Goal: Information Seeking & Learning: Learn about a topic

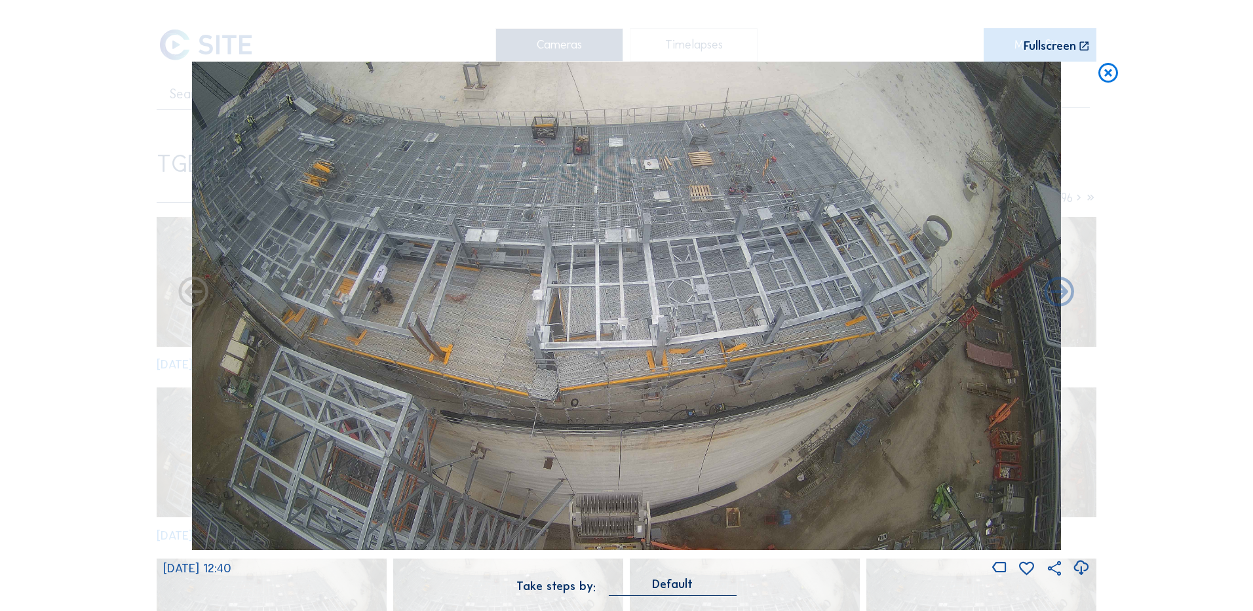
click at [1108, 79] on icon at bounding box center [1108, 74] width 24 height 24
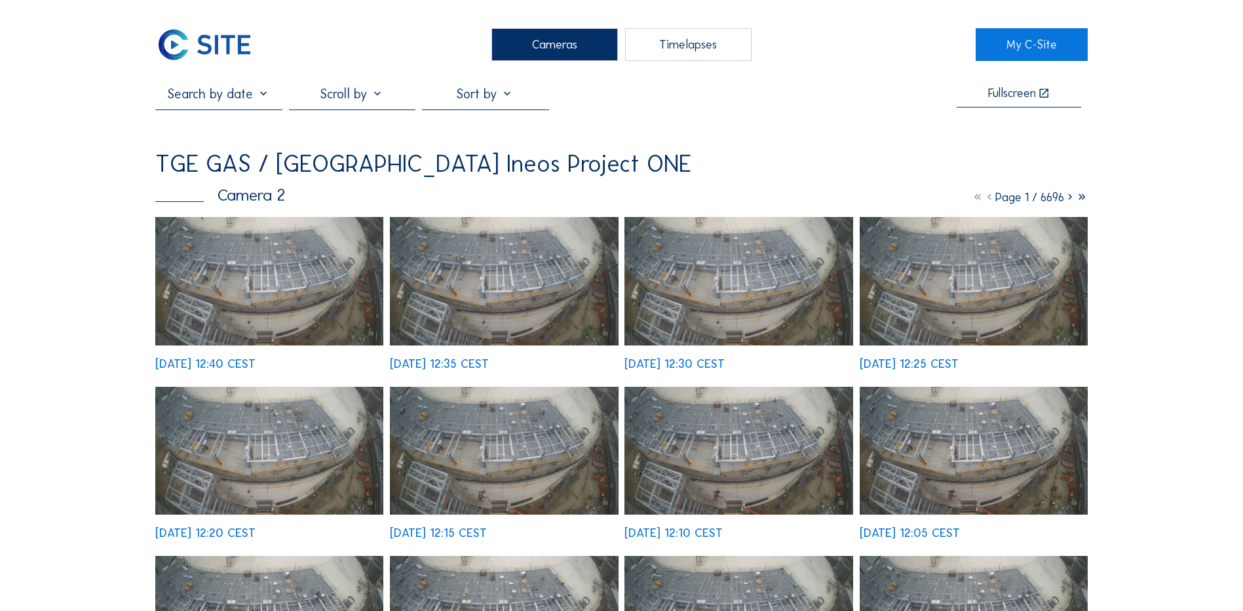
click at [570, 55] on div "Cameras" at bounding box center [555, 44] width 126 height 33
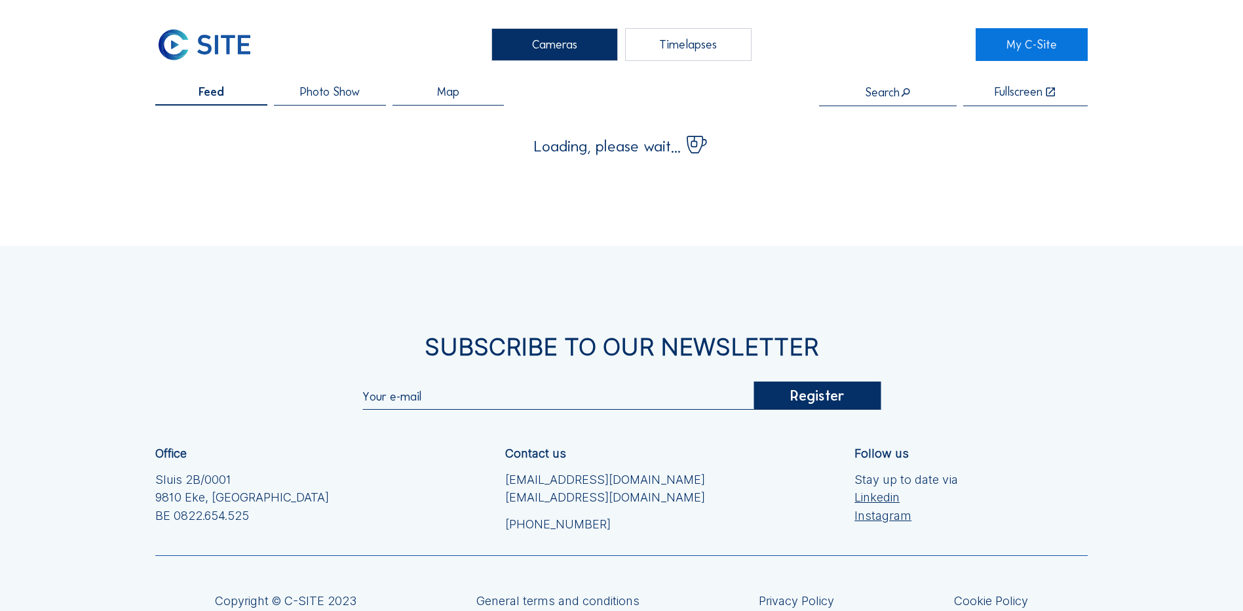
click at [571, 56] on div "Cameras" at bounding box center [555, 44] width 126 height 33
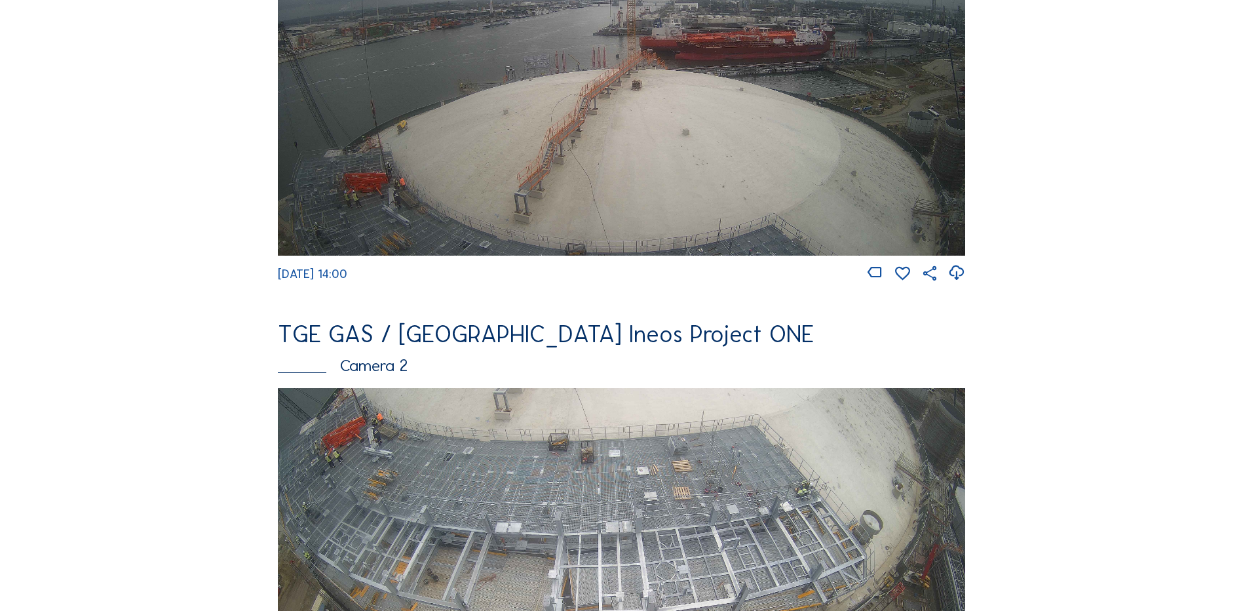
scroll to position [459, 0]
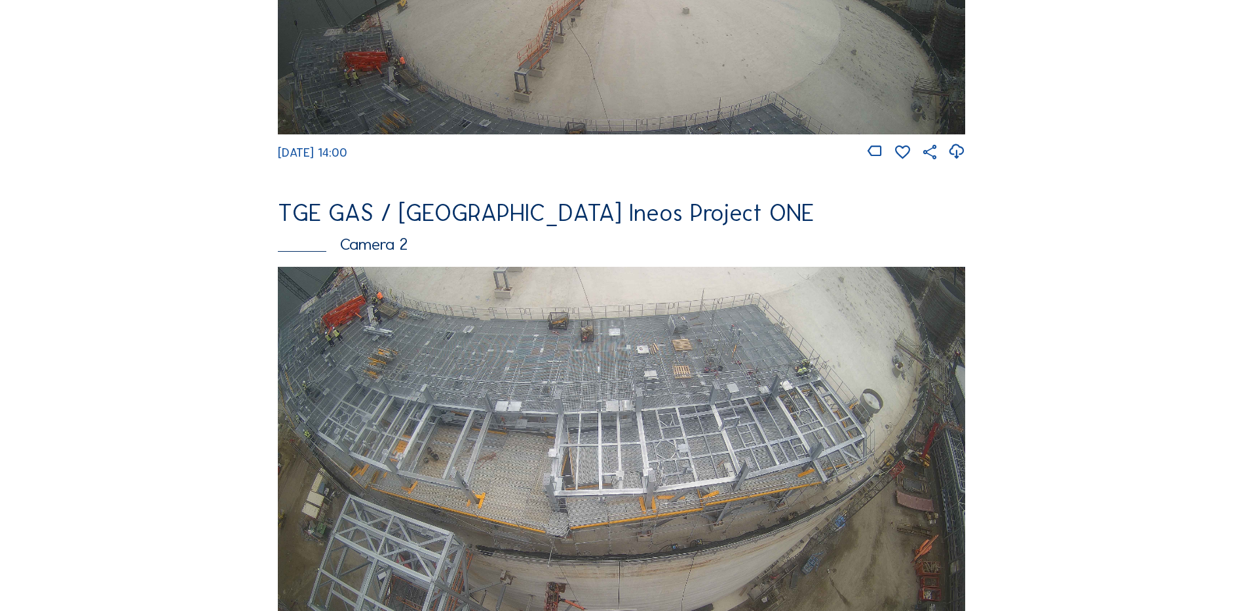
scroll to position [459, 0]
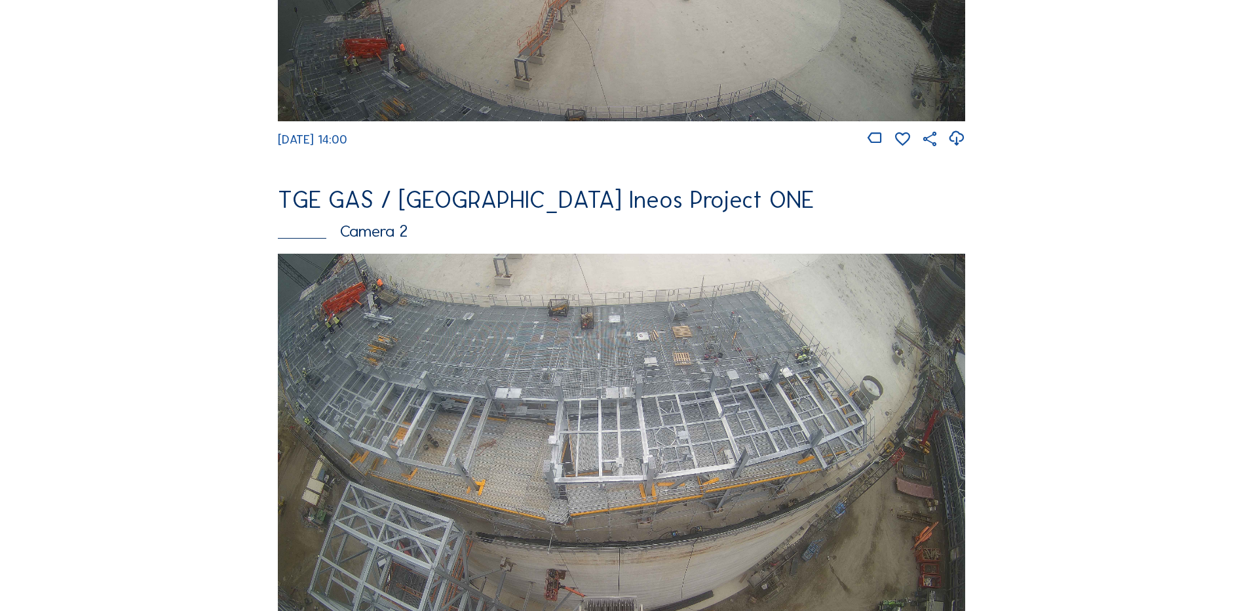
click at [625, 387] on img at bounding box center [621, 447] width 687 height 387
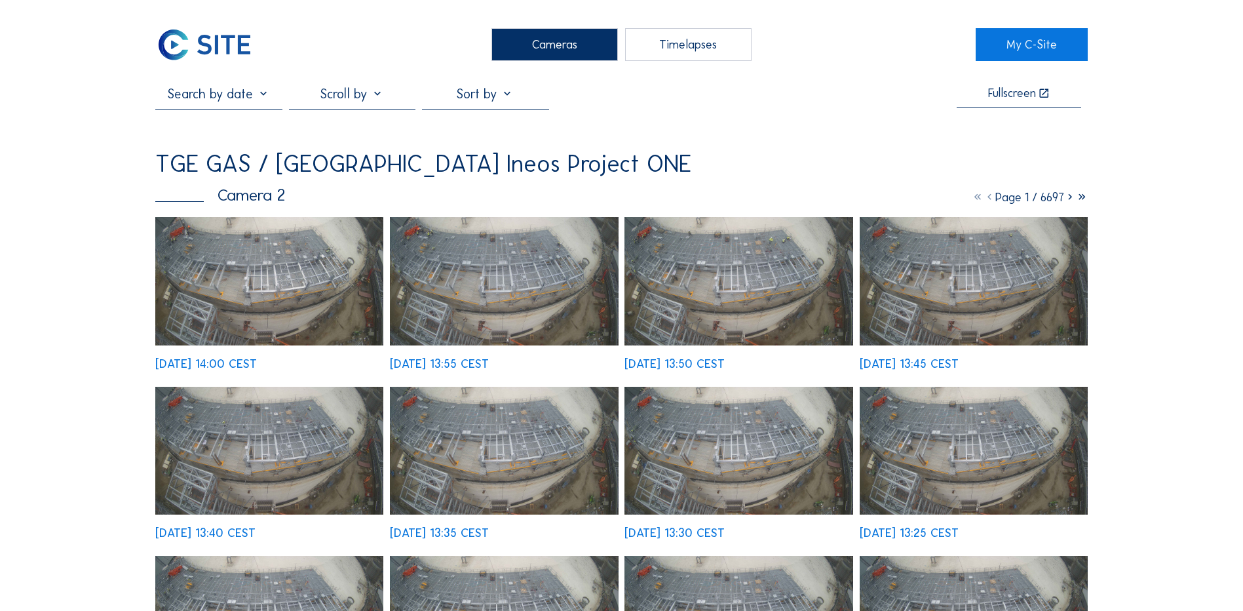
click at [263, 285] on img at bounding box center [269, 281] width 228 height 128
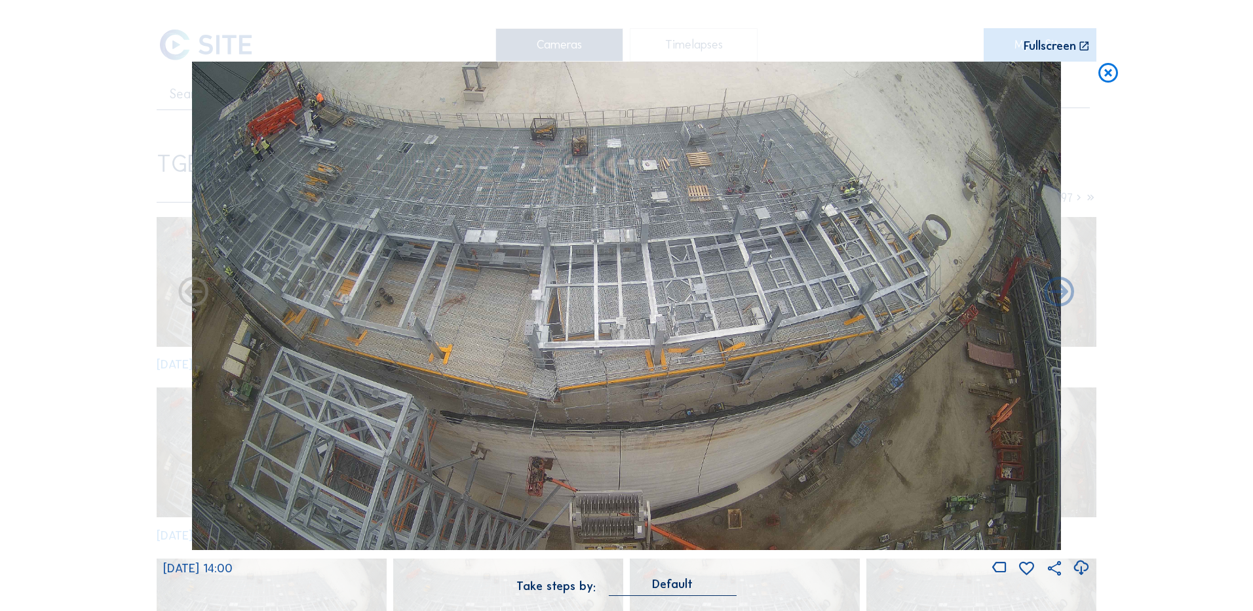
click at [1081, 570] on icon at bounding box center [1081, 568] width 18 height 22
click at [83, 398] on div "Scroll to travel through time | Press 'Alt' Button + Scroll to Zoom | Click and…" at bounding box center [626, 305] width 1253 height 611
click at [1111, 71] on icon at bounding box center [1108, 74] width 24 height 24
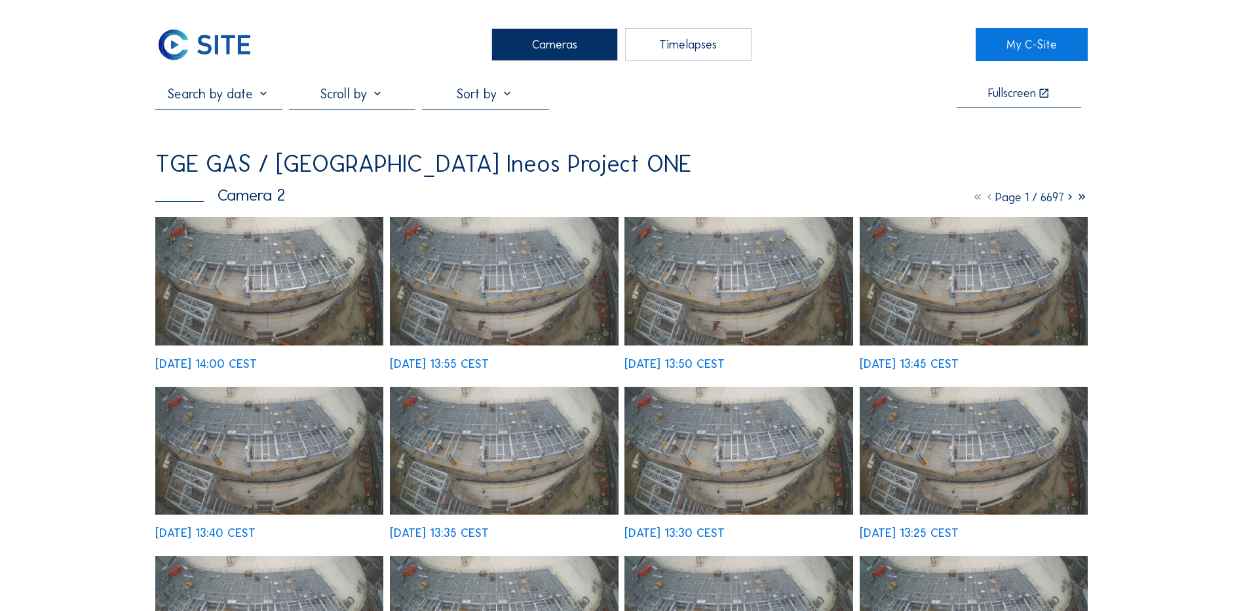
click at [526, 47] on div "Cameras" at bounding box center [555, 44] width 126 height 33
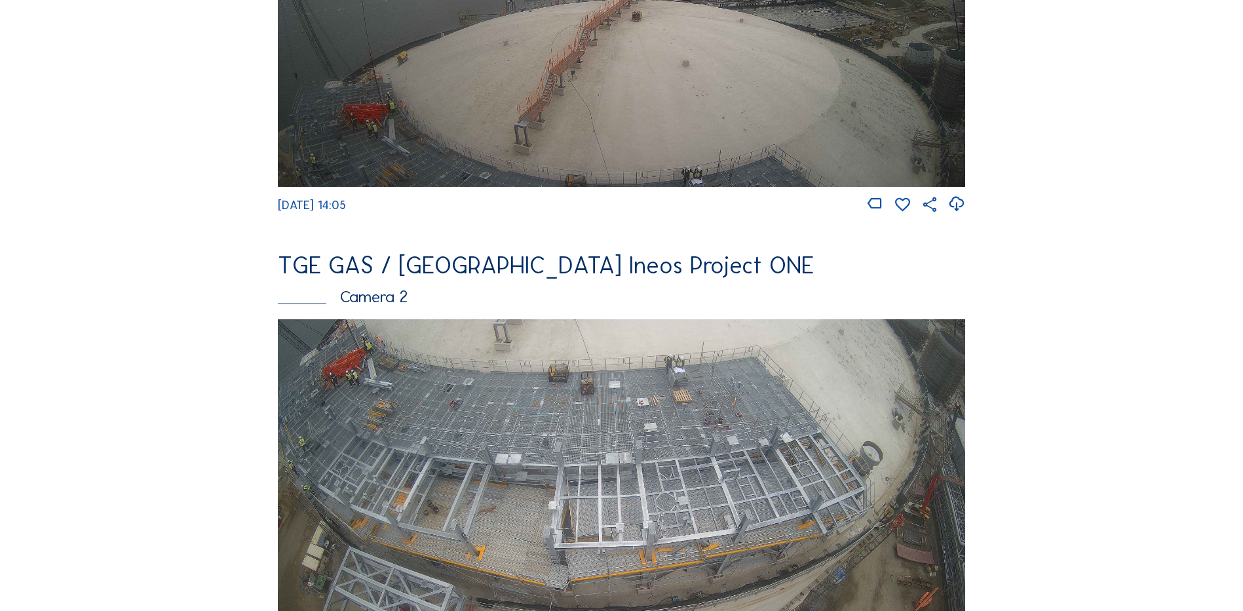
scroll to position [459, 0]
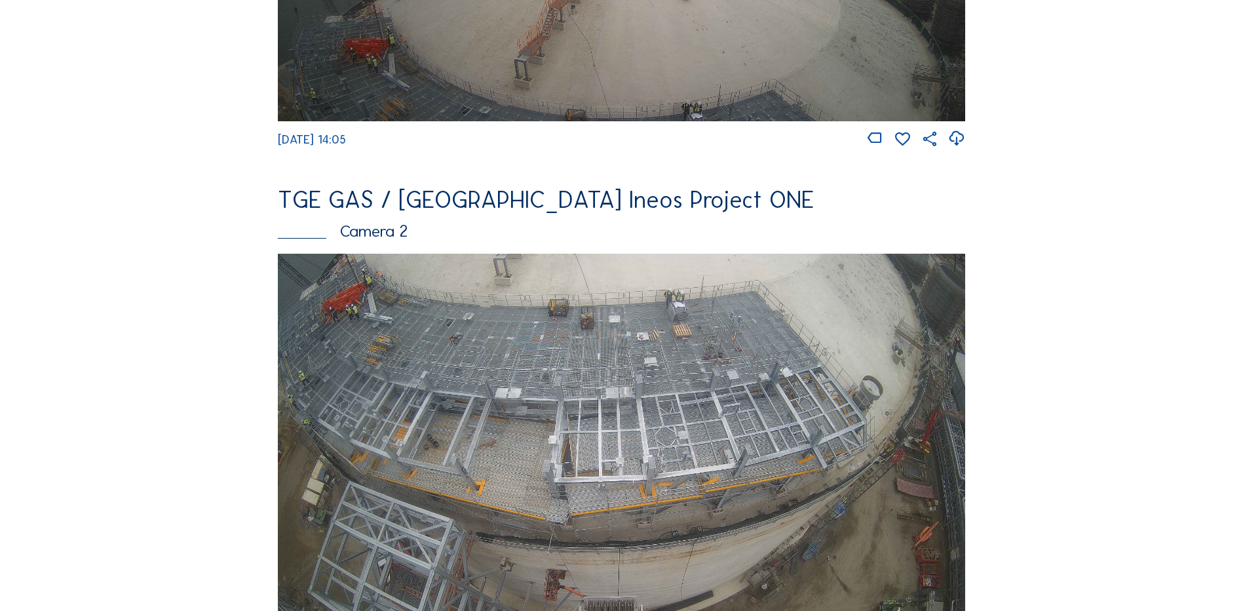
click at [446, 384] on img at bounding box center [621, 447] width 687 height 387
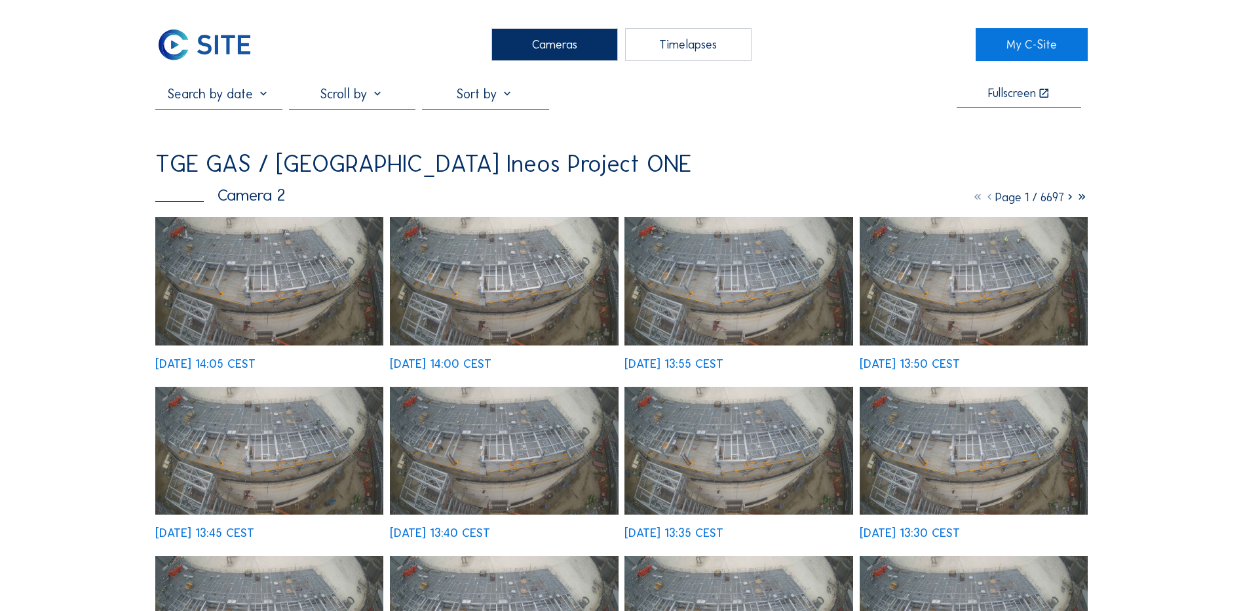
click at [254, 241] on img at bounding box center [269, 281] width 228 height 128
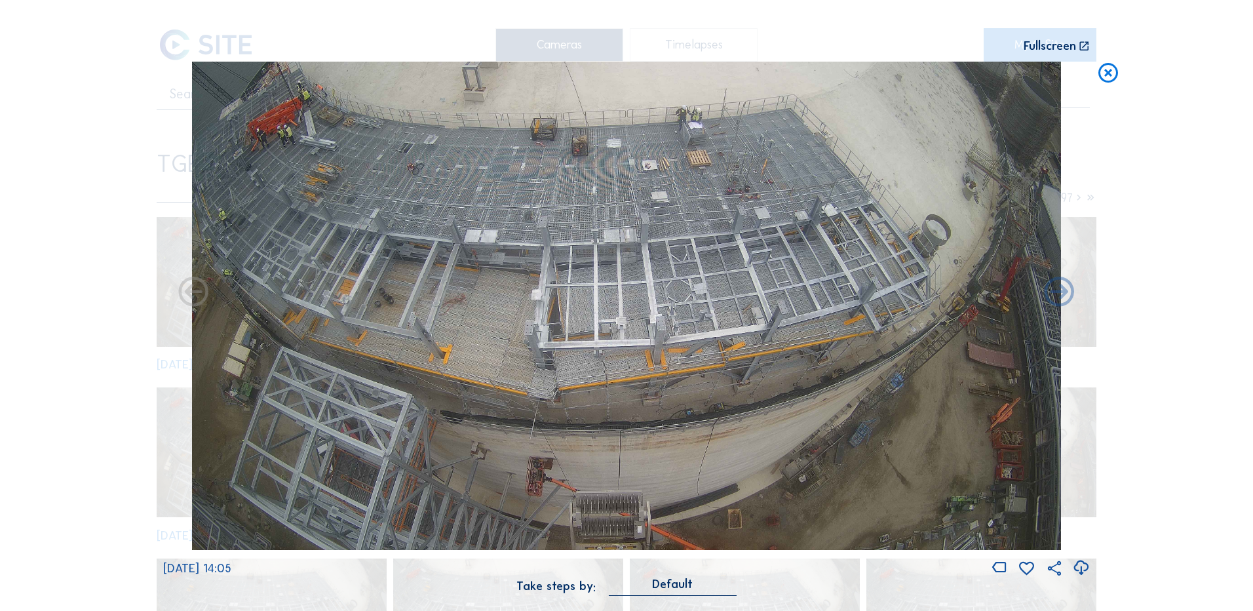
click at [1079, 568] on icon at bounding box center [1081, 568] width 18 height 22
drag, startPoint x: 102, startPoint y: 195, endPoint x: 391, endPoint y: 155, distance: 291.8
click at [102, 195] on div "Scroll to travel through time | Press 'Alt' Button + Scroll to Zoom | Click and…" at bounding box center [626, 305] width 1253 height 611
click at [1102, 77] on icon at bounding box center [1108, 74] width 24 height 24
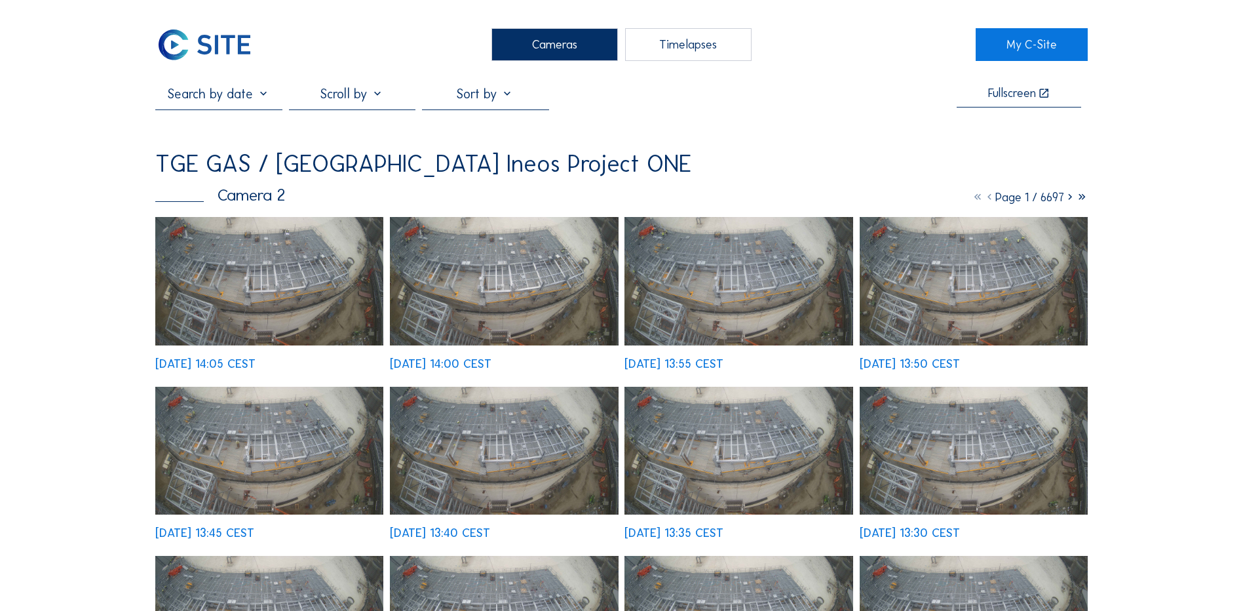
click at [537, 43] on div "Cameras" at bounding box center [555, 44] width 126 height 33
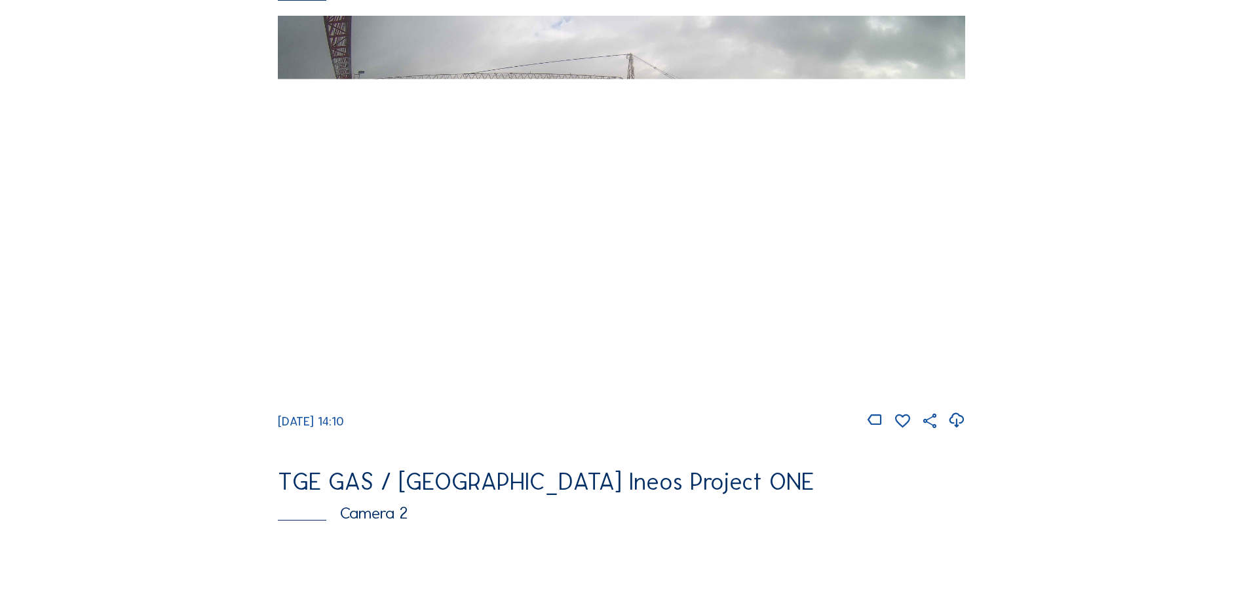
scroll to position [197, 0]
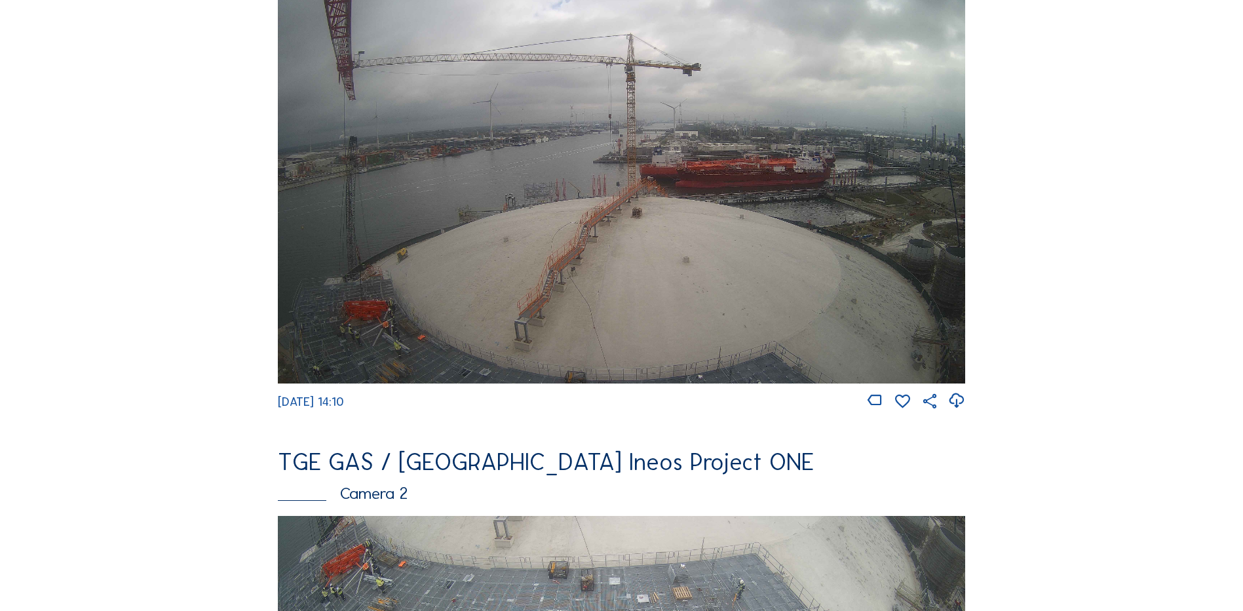
click at [450, 252] on img at bounding box center [621, 189] width 687 height 387
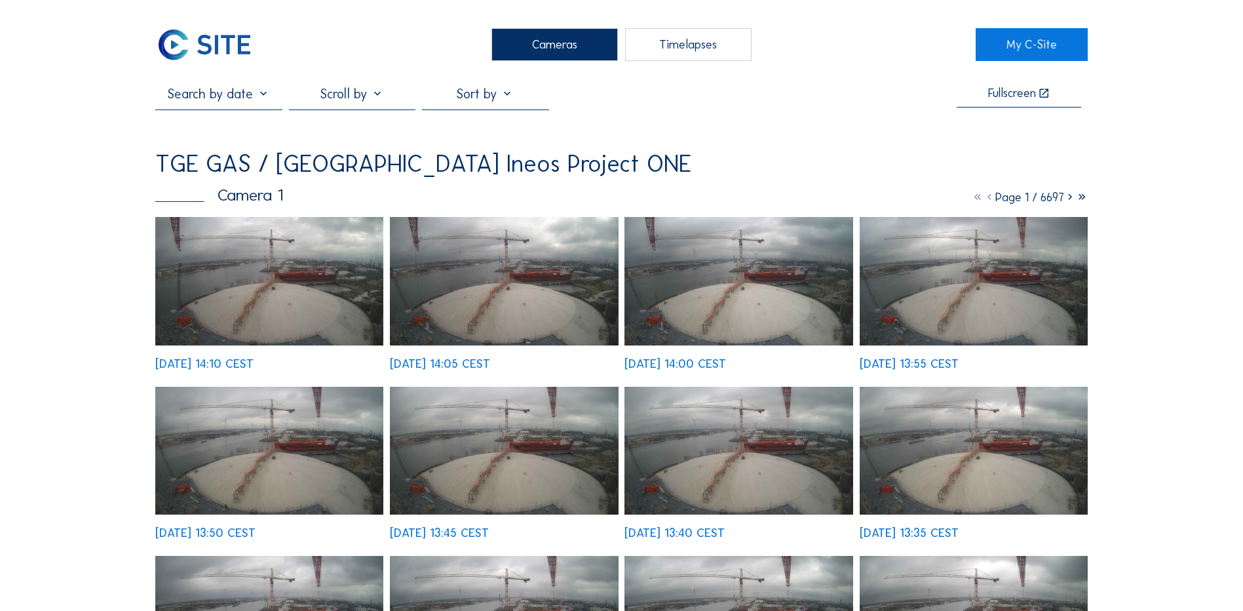
click at [258, 296] on img at bounding box center [269, 281] width 228 height 128
